Goal: Communication & Community: Connect with others

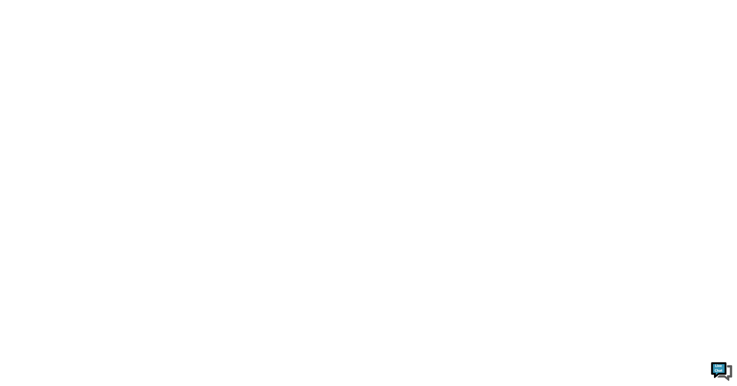
click at [204, 0] on html at bounding box center [368, 0] width 737 height 0
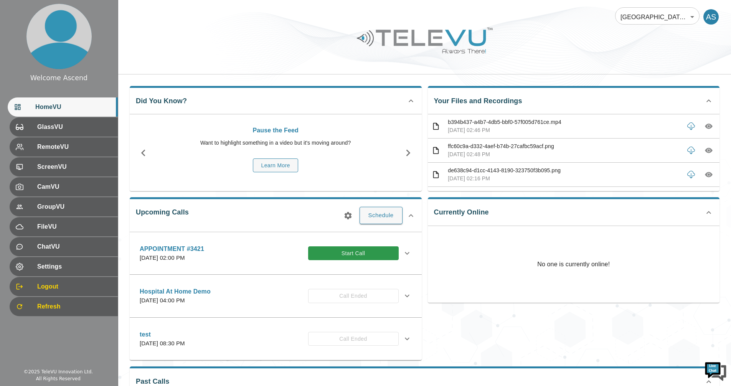
click at [384, 251] on button "Start Call" at bounding box center [353, 253] width 91 height 14
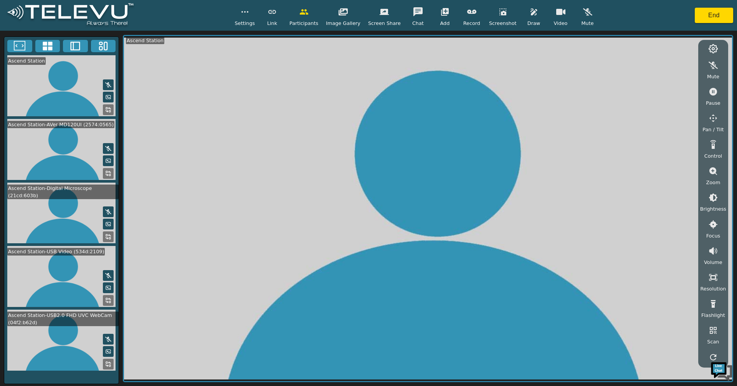
click at [48, 44] on icon at bounding box center [48, 46] width 10 height 9
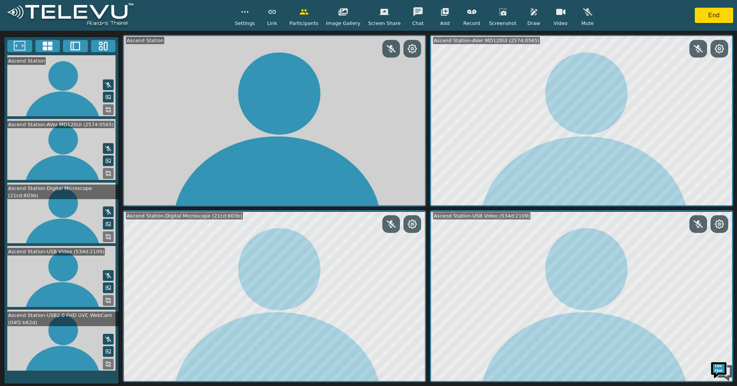
click at [106, 361] on icon at bounding box center [108, 364] width 6 height 6
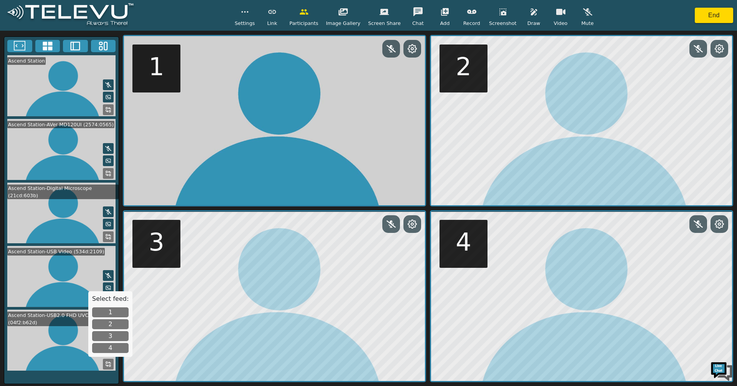
click at [109, 347] on button "4" at bounding box center [110, 348] width 36 height 10
